Goal: Task Accomplishment & Management: Use online tool/utility

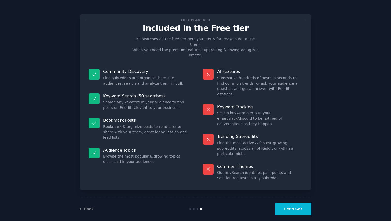
click at [295, 203] on button "Let's Go!" at bounding box center [293, 209] width 36 height 13
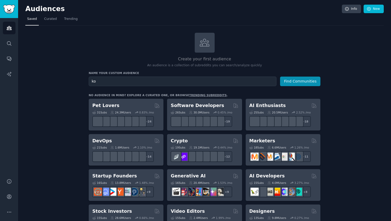
type input "k"
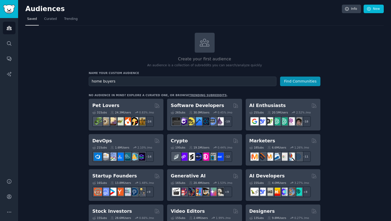
type input "home buyers"
click at [280, 77] on button "Find Communities" at bounding box center [300, 82] width 40 height 10
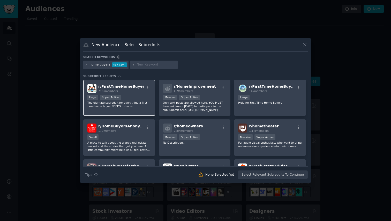
click at [129, 98] on div "Huge Super Active" at bounding box center [119, 98] width 64 height 6
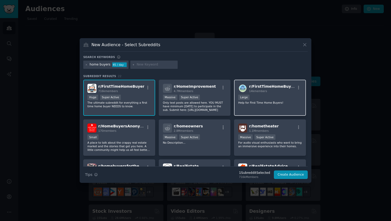
click at [261, 99] on div "10,000 - 100,000 members Large" at bounding box center [270, 98] width 64 height 6
